Goal: Information Seeking & Learning: Learn about a topic

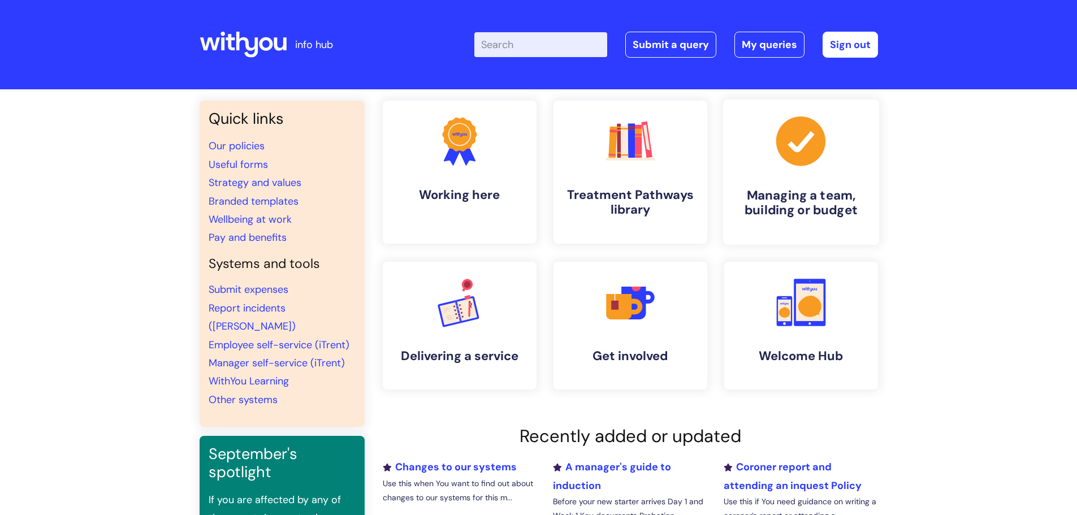
click at [797, 204] on h4 "Managing a team, building or budget" at bounding box center [801, 203] width 138 height 31
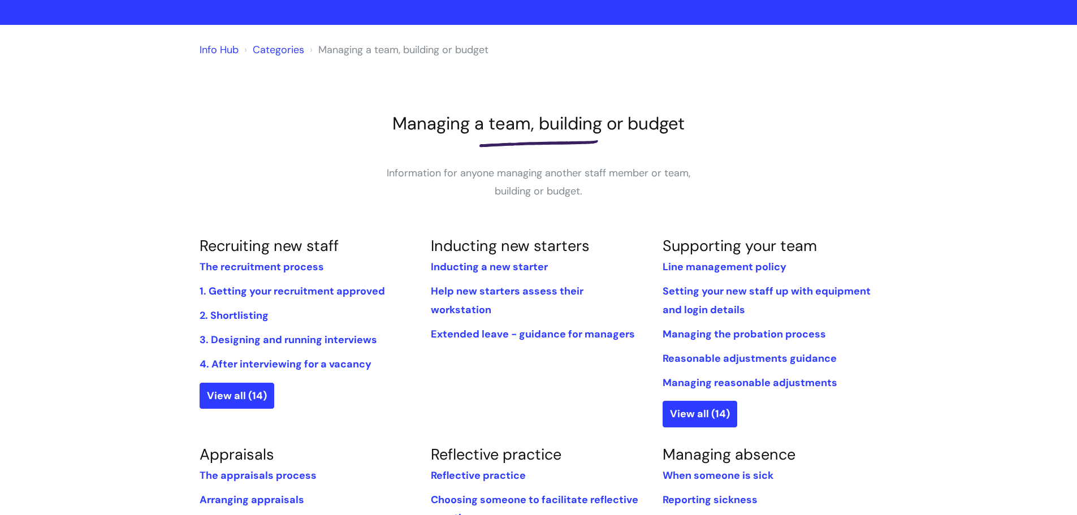
scroll to position [226, 0]
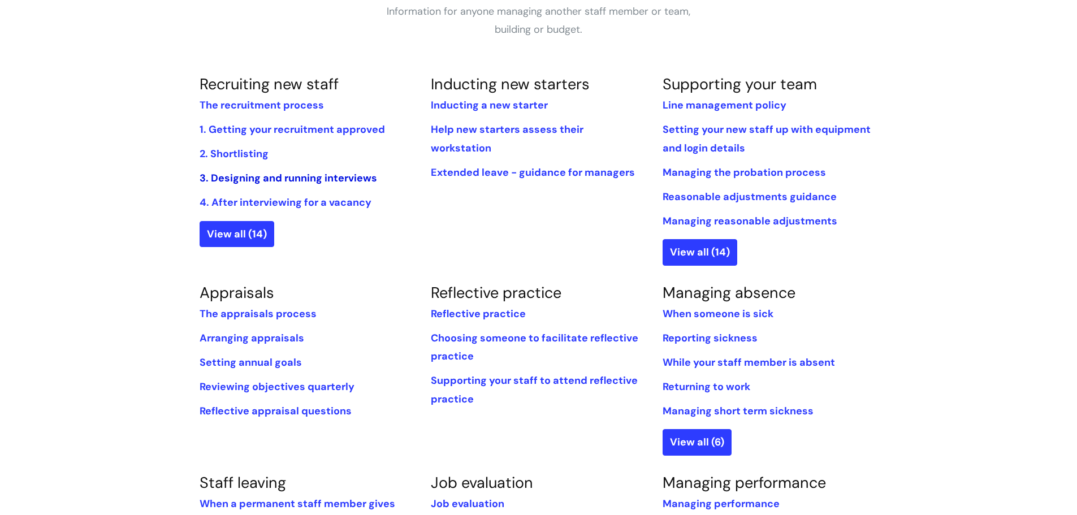
click at [258, 177] on link "3. Designing and running interviews" at bounding box center [287, 178] width 177 height 14
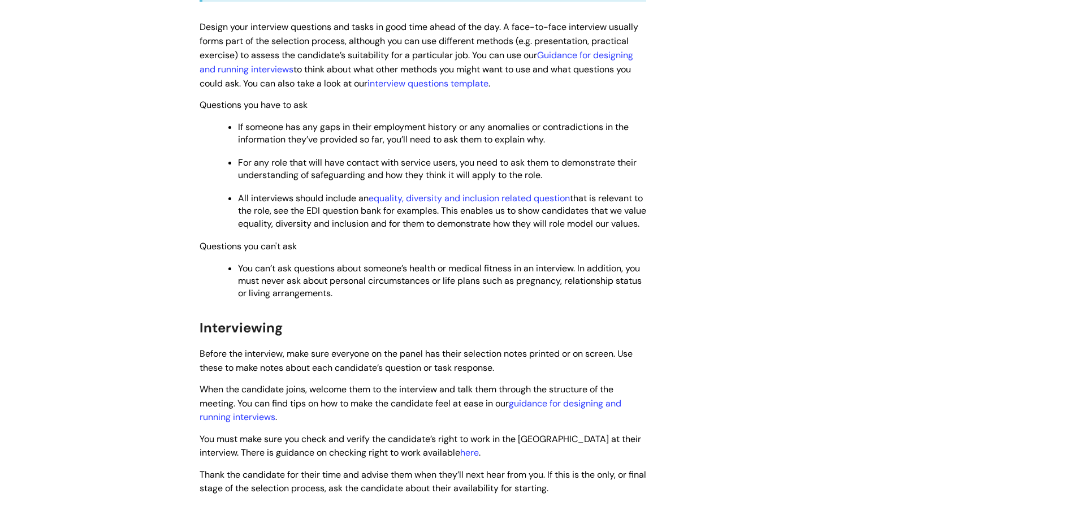
scroll to position [538, 0]
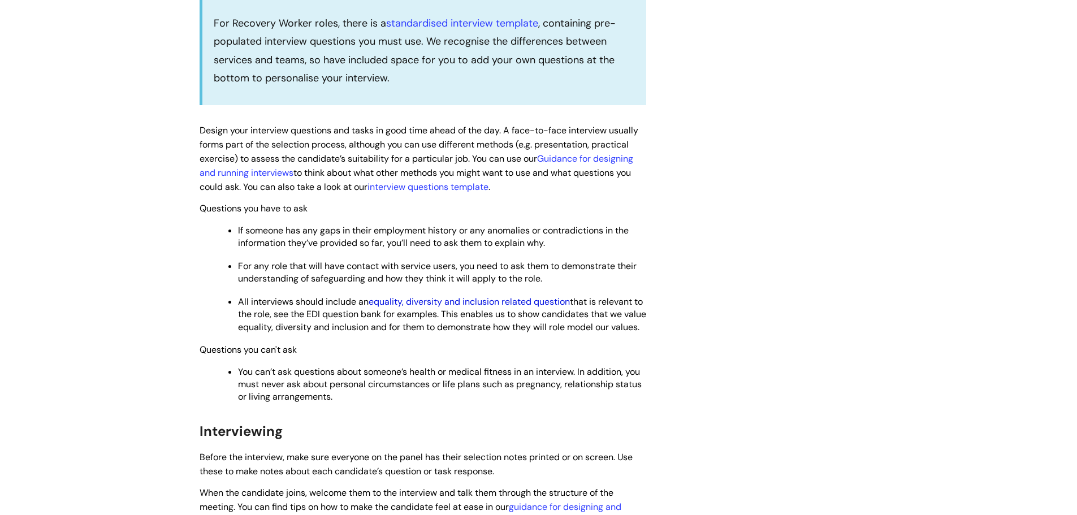
click at [471, 302] on link "equality, diversity and inclusion related question" at bounding box center [468, 302] width 201 height 12
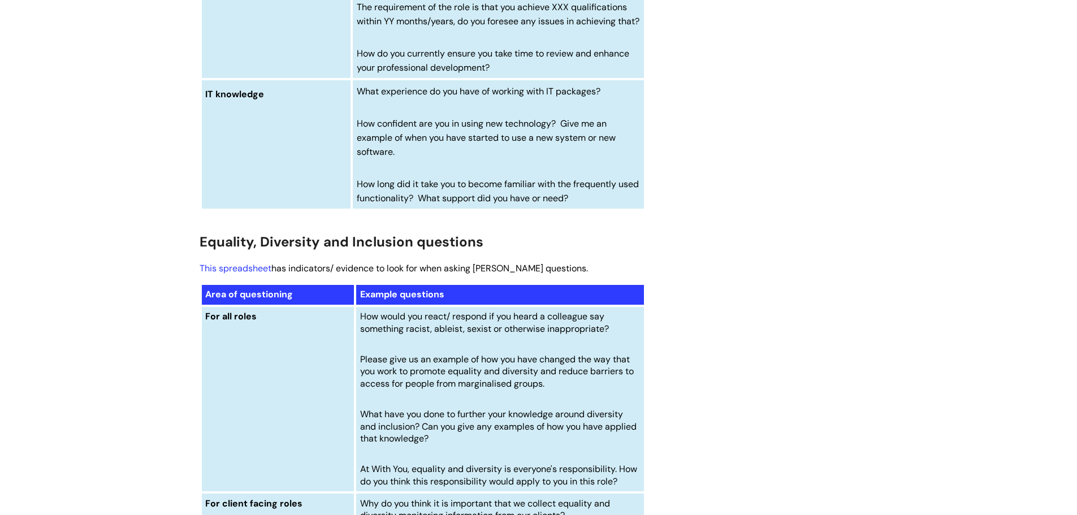
scroll to position [4351, 0]
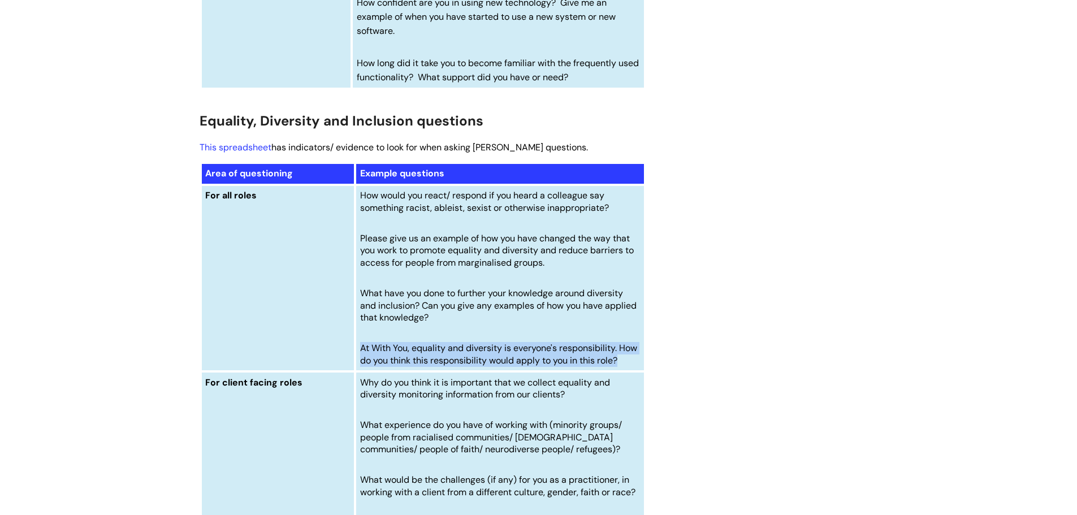
drag, startPoint x: 362, startPoint y: 375, endPoint x: 635, endPoint y: 398, distance: 274.5
click at [635, 371] on td "How would you react/ respond if you heard a colleague say something racist, abl…" at bounding box center [499, 278] width 289 height 186
copy span "At With You, equality and diversity is everyone's responsibility. How do you th…"
